Goal: Task Accomplishment & Management: Manage account settings

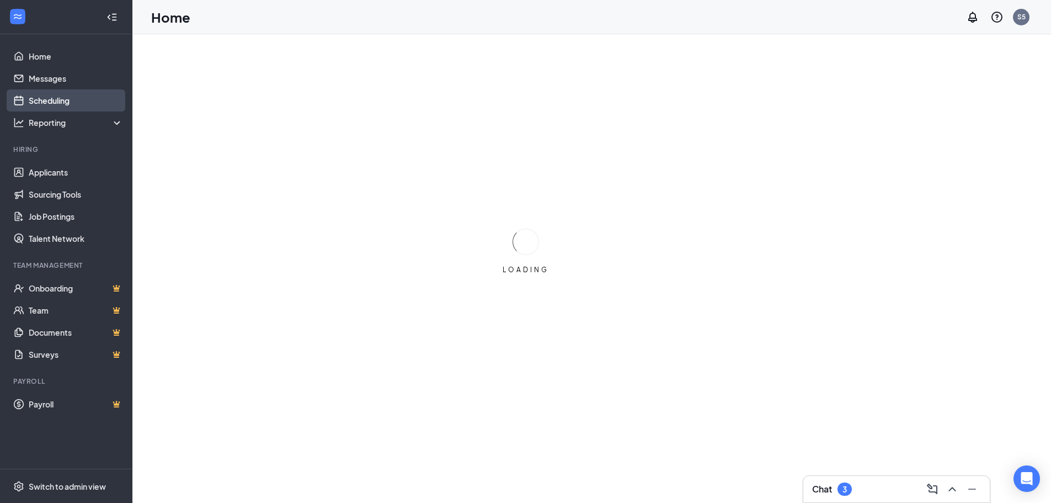
click at [44, 97] on link "Scheduling" at bounding box center [76, 100] width 94 height 22
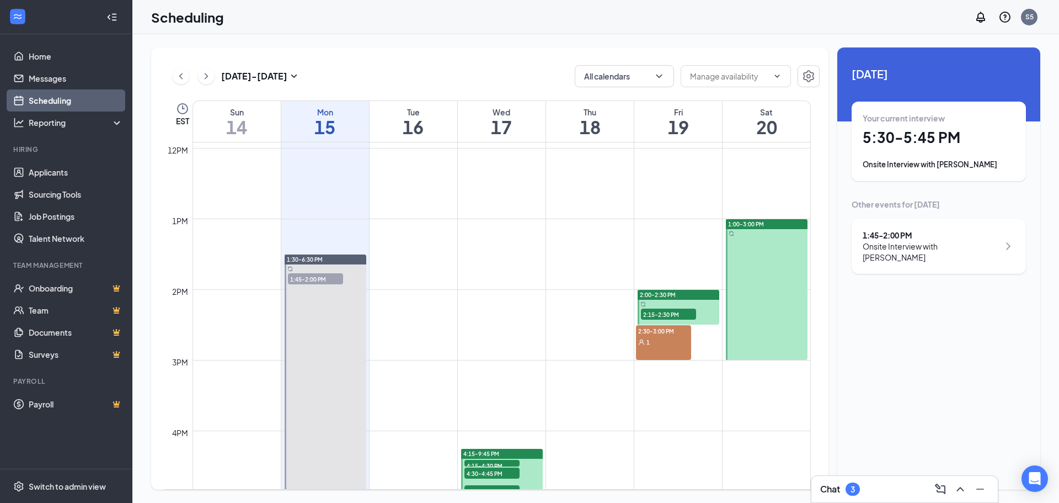
scroll to position [873, 0]
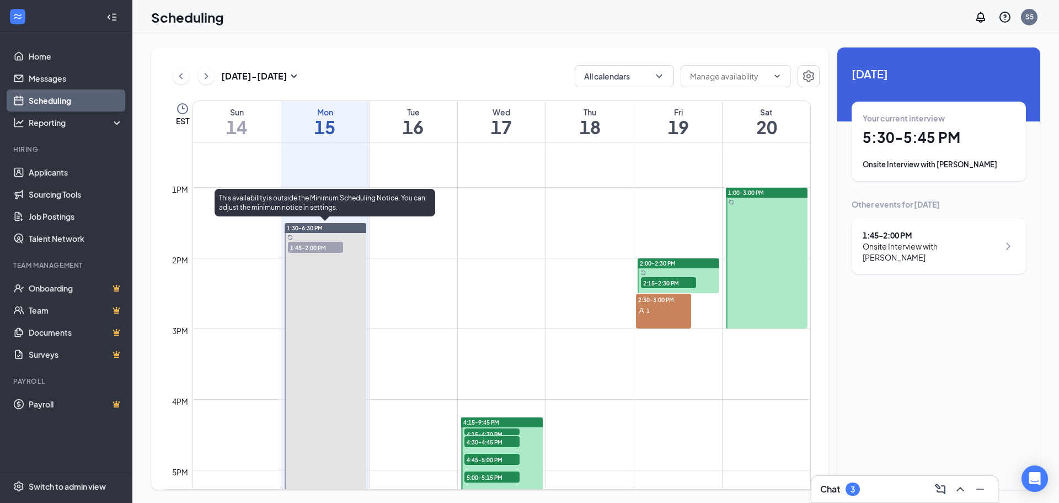
click at [323, 251] on span "1:45-2:00 PM" at bounding box center [315, 247] width 55 height 11
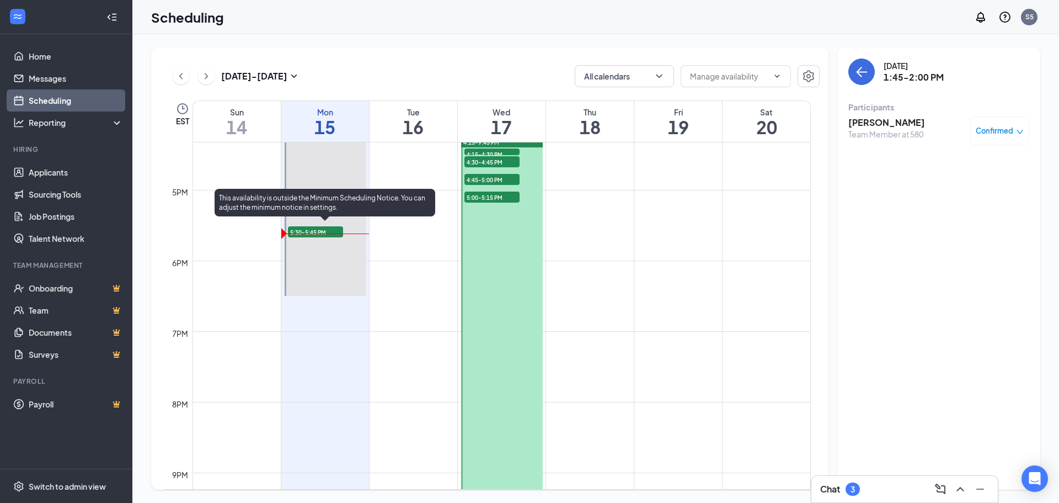
scroll to position [1149, 0]
click at [317, 236] on span "5:30-5:45 PM" at bounding box center [315, 235] width 55 height 11
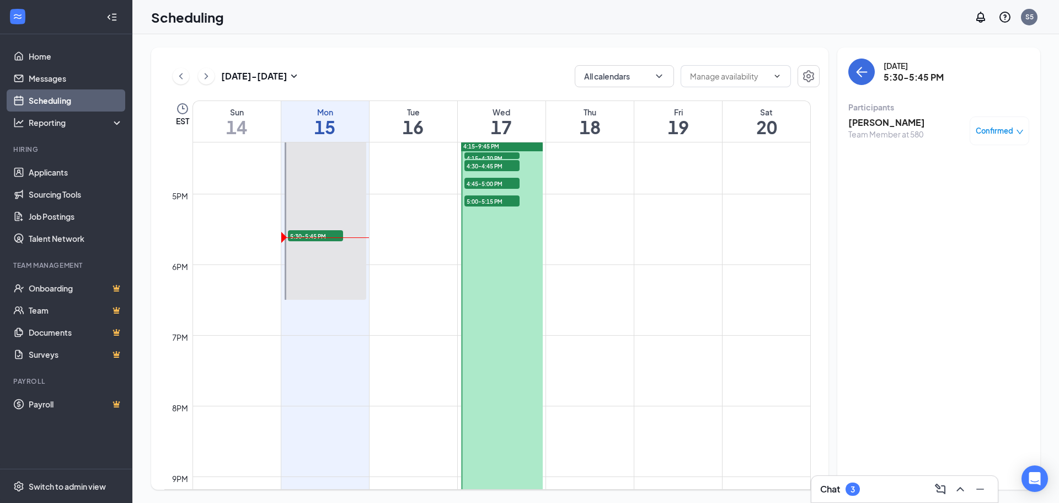
click at [879, 124] on h3 "[PERSON_NAME]" at bounding box center [886, 122] width 77 height 12
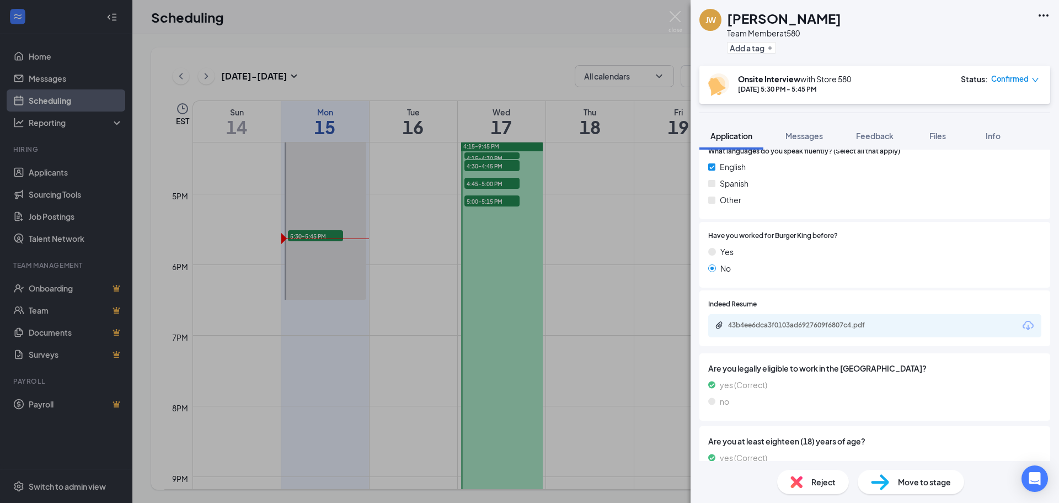
scroll to position [580, 0]
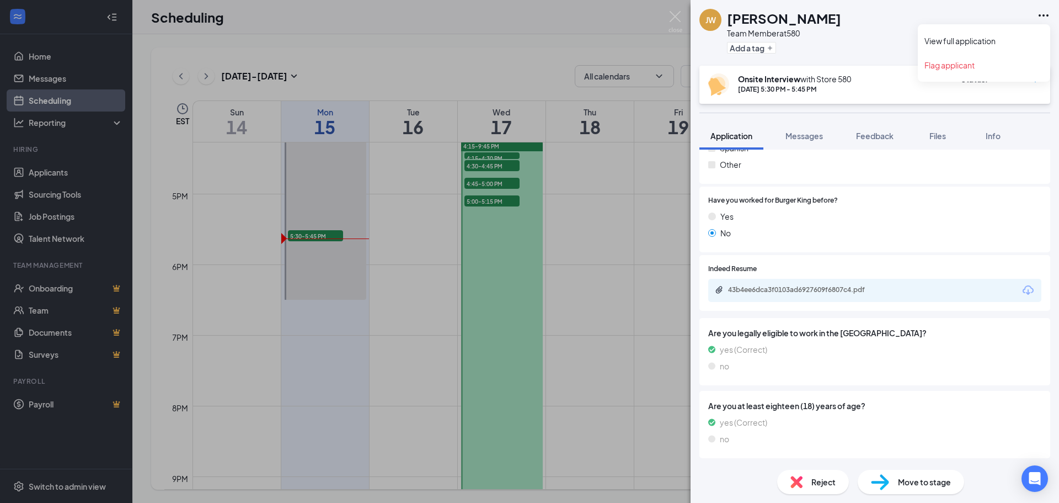
click at [1043, 10] on icon "Ellipses" at bounding box center [1043, 15] width 13 height 13
click at [971, 40] on link "View full application" at bounding box center [984, 40] width 119 height 11
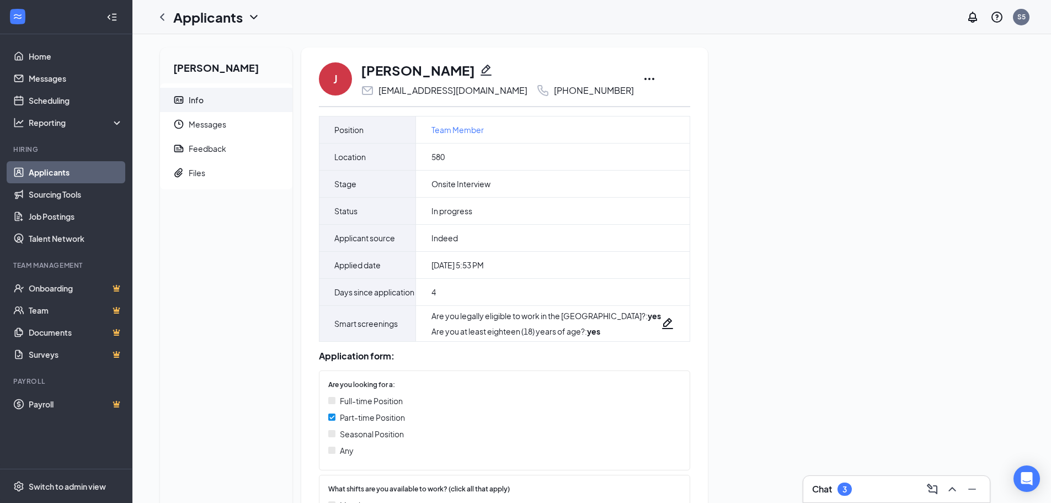
click at [644, 78] on icon "Ellipses" at bounding box center [649, 79] width 10 height 2
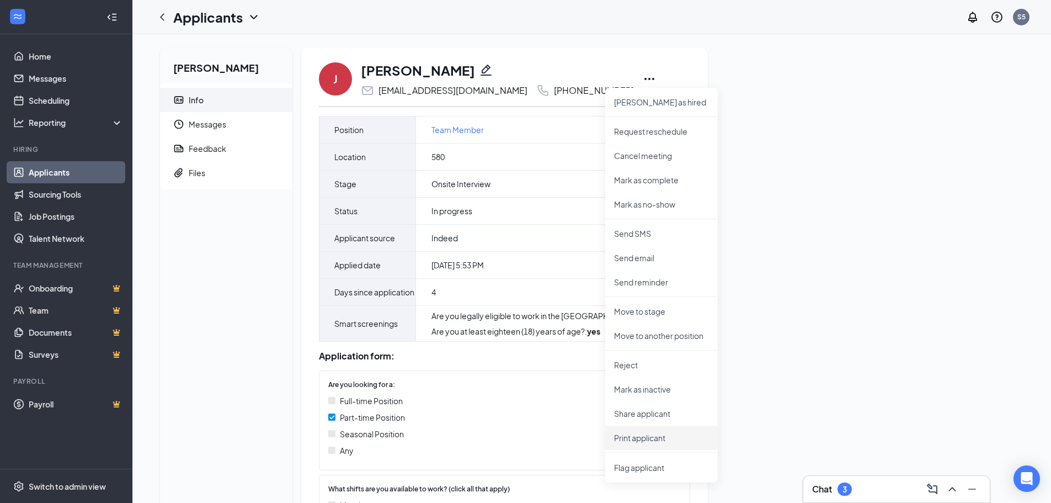
drag, startPoint x: 656, startPoint y: 439, endPoint x: 645, endPoint y: 423, distance: 19.4
click at [657, 439] on p "Print applicant" at bounding box center [661, 437] width 95 height 11
